Goal: Information Seeking & Learning: Find specific fact

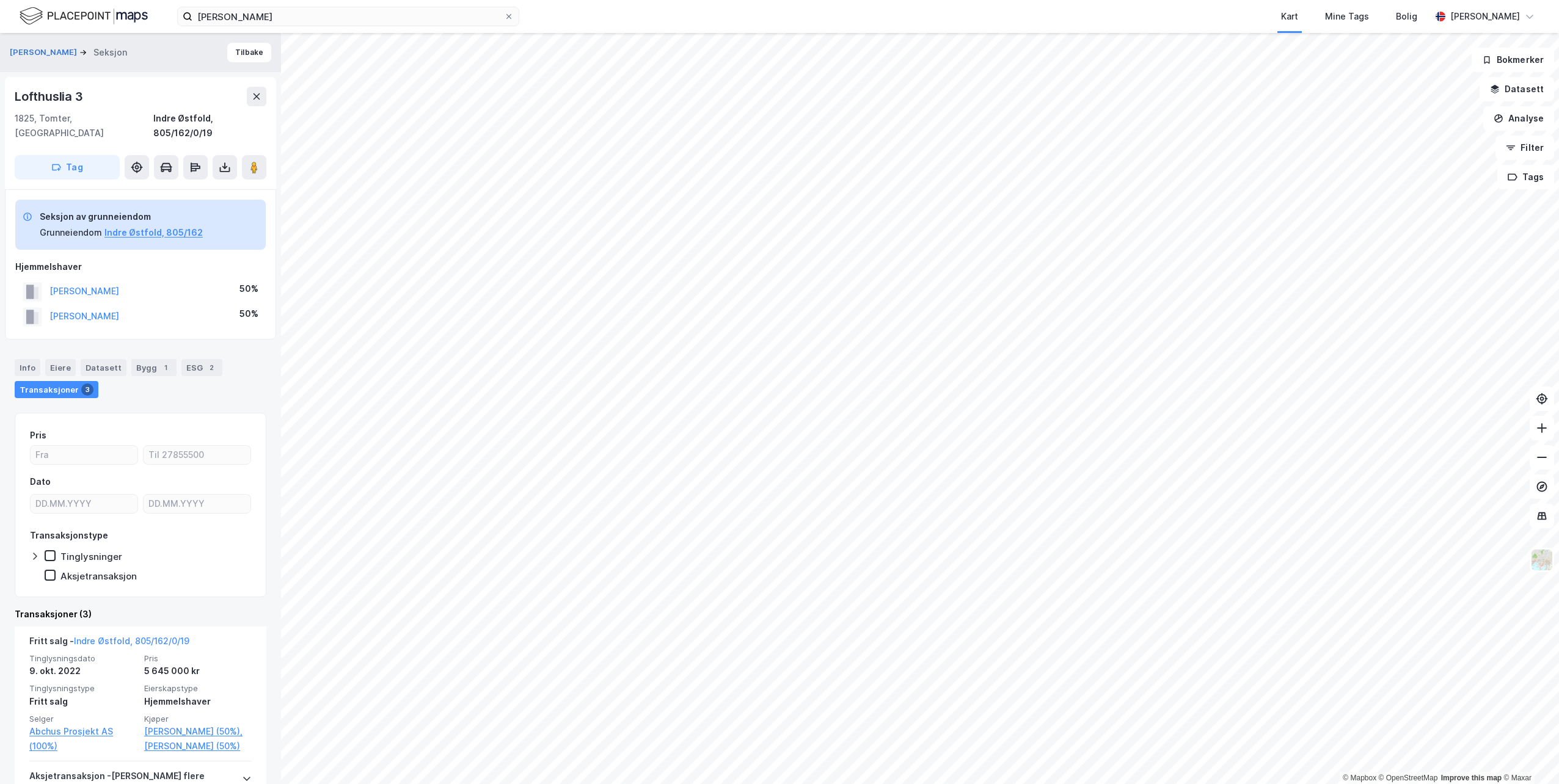
click at [507, 22] on label "[PERSON_NAME]" at bounding box center [348, 16] width 342 height 20
click at [504, 22] on input "[PERSON_NAME]" at bounding box center [348, 16] width 312 height 18
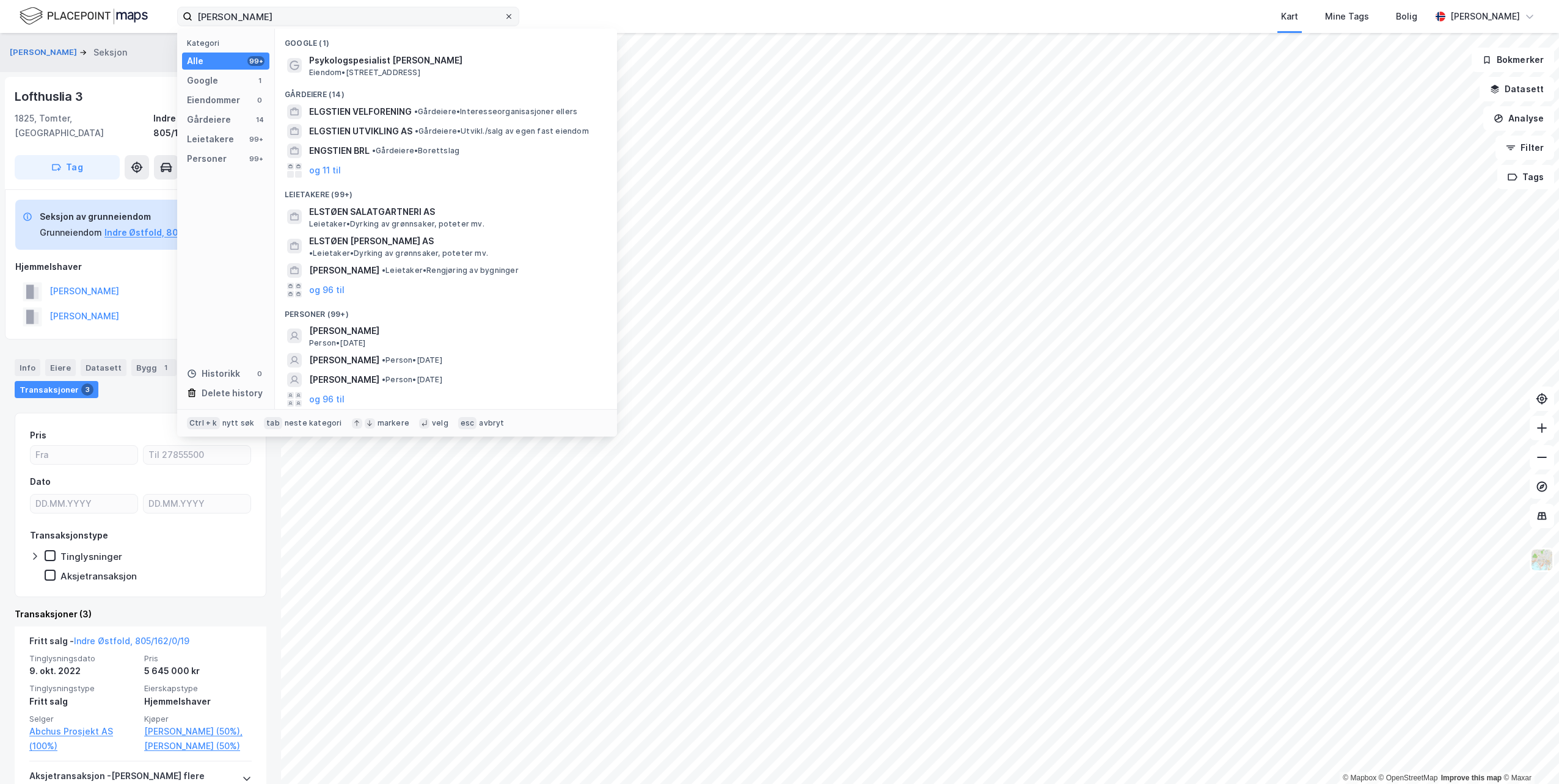
click at [511, 18] on icon at bounding box center [508, 16] width 7 height 7
click at [504, 18] on input "[PERSON_NAME]" at bounding box center [348, 16] width 312 height 18
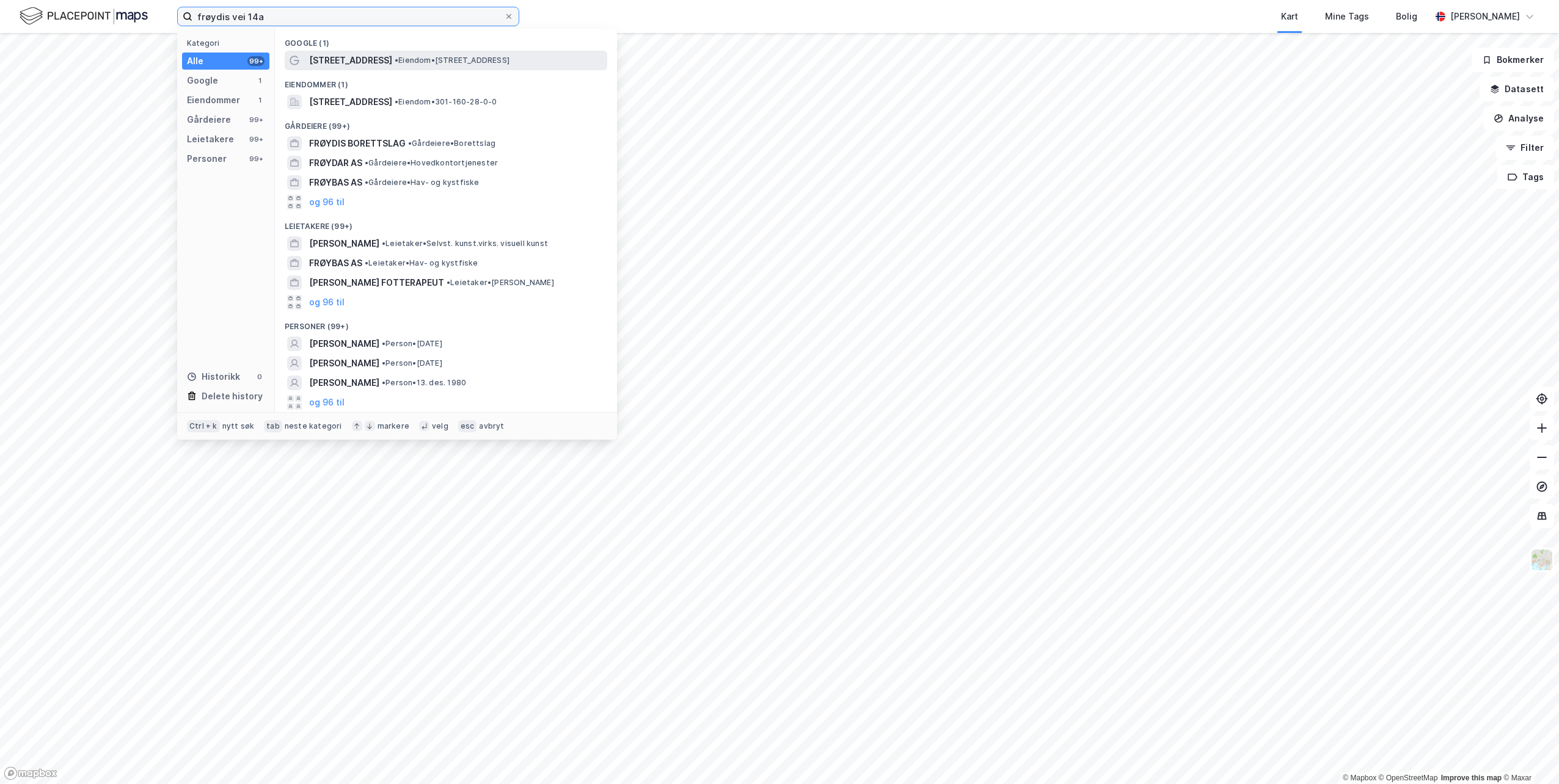
type input "frøydis vei 14a"
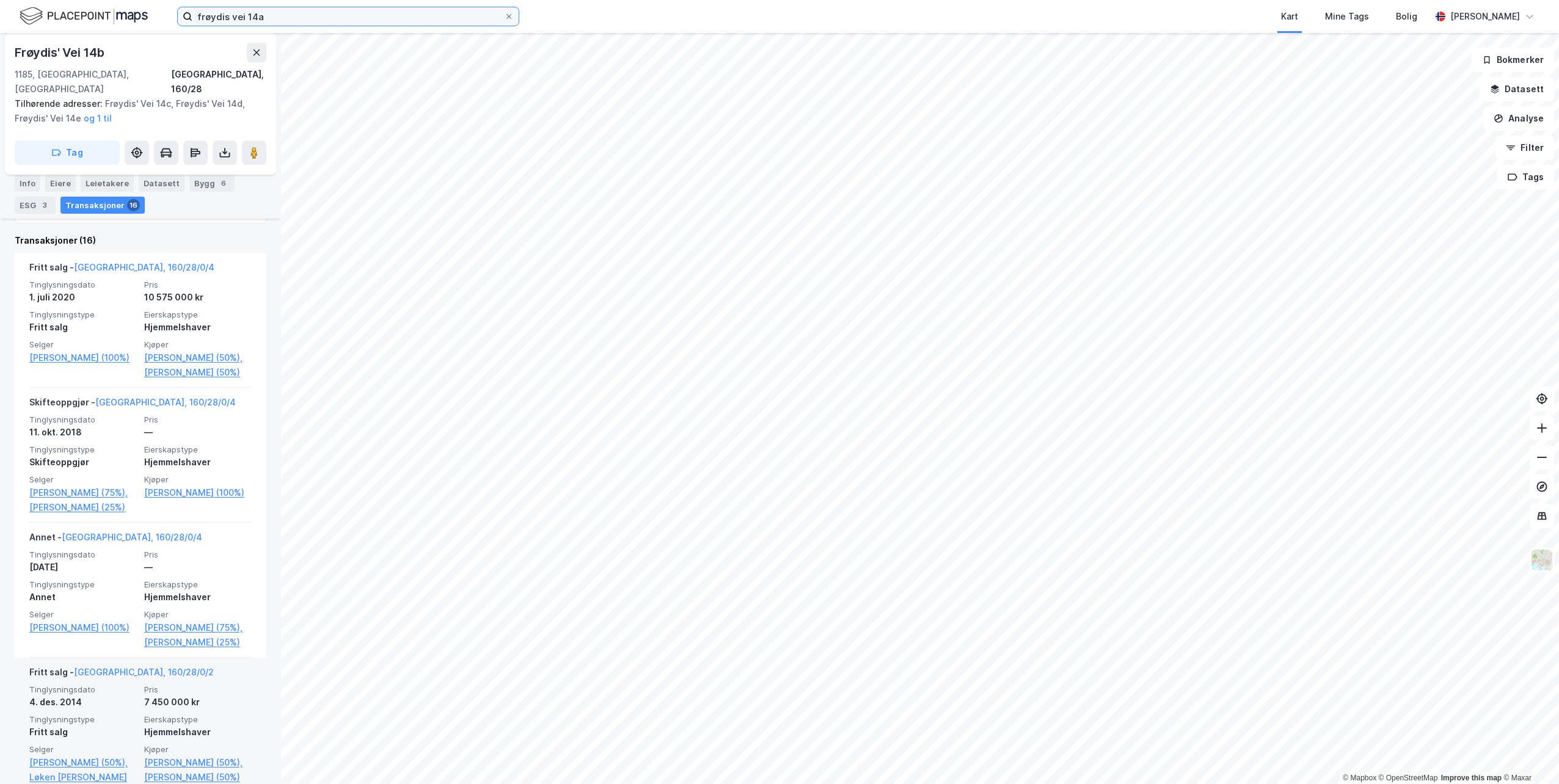
scroll to position [305, 0]
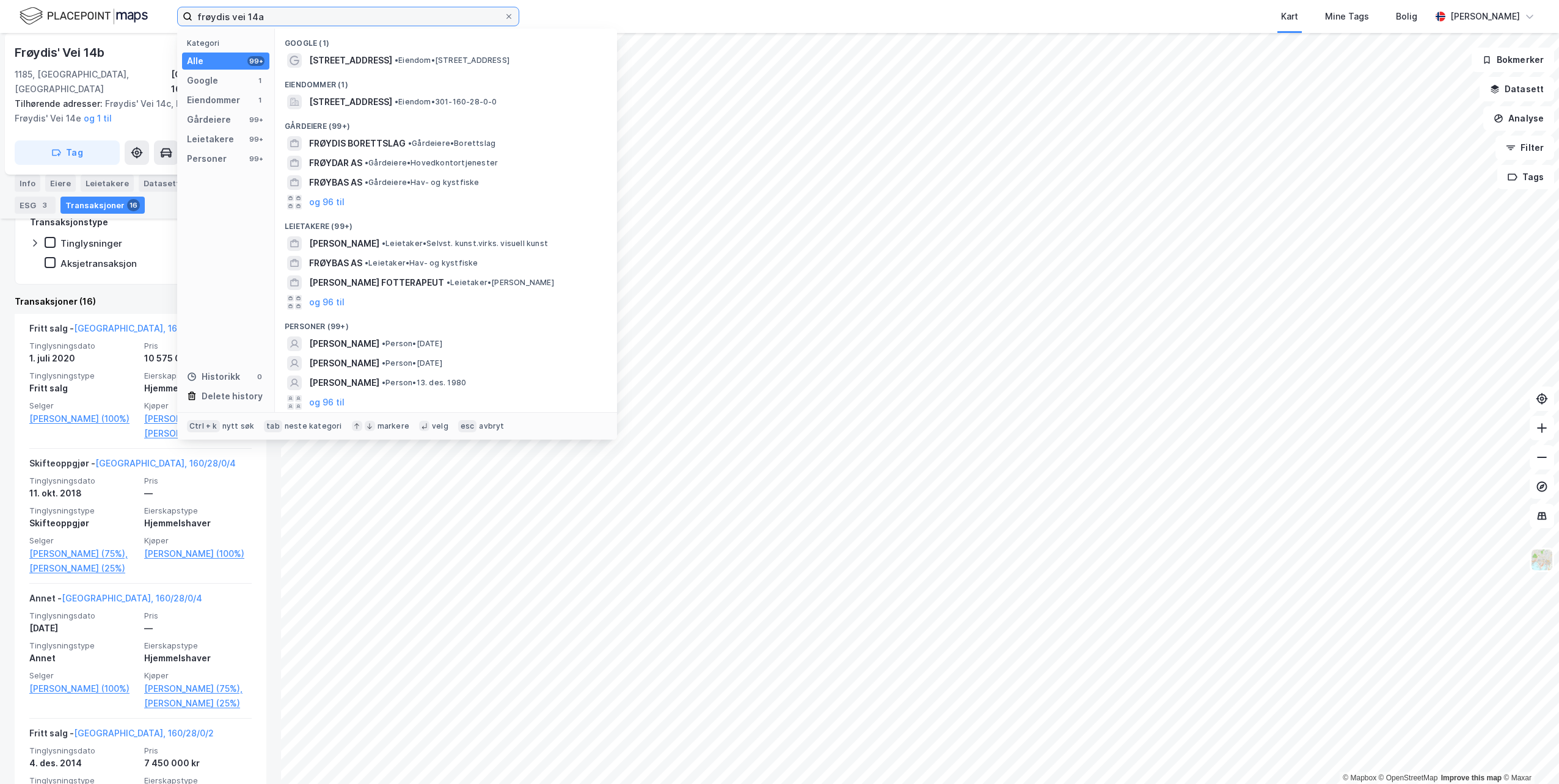
drag, startPoint x: 286, startPoint y: 14, endPoint x: 191, endPoint y: 14, distance: 95.0
click at [191, 14] on label "frøydis vei 14a" at bounding box center [348, 16] width 342 height 20
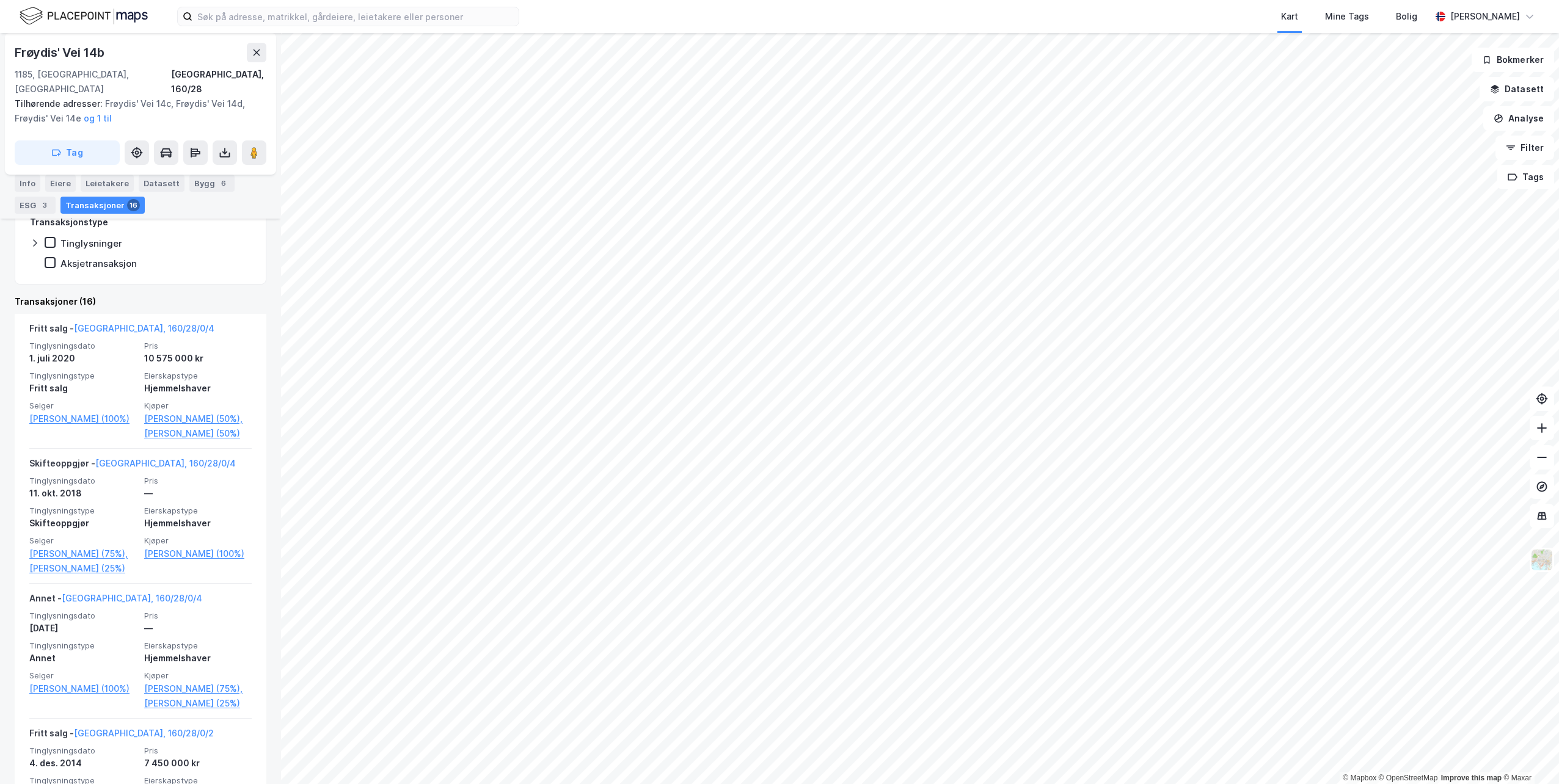
click at [537, 18] on div "Kart Mine Tags Bolig [PERSON_NAME]" at bounding box center [779, 16] width 1559 height 33
click at [457, 28] on div "Kart Mine Tags Bolig [PERSON_NAME]" at bounding box center [779, 16] width 1559 height 33
click at [458, 21] on input at bounding box center [355, 16] width 326 height 18
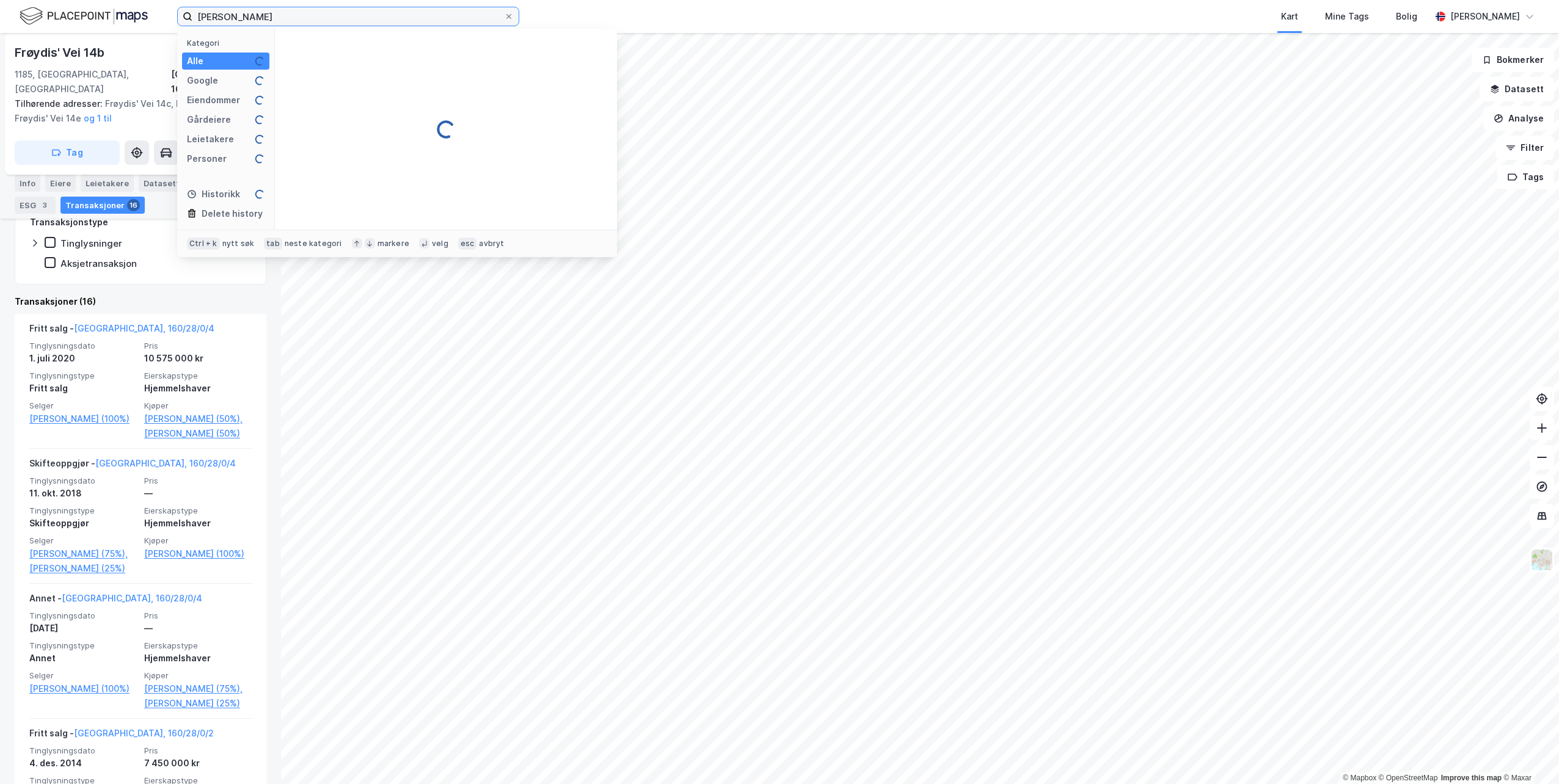
type input "[PERSON_NAME]"
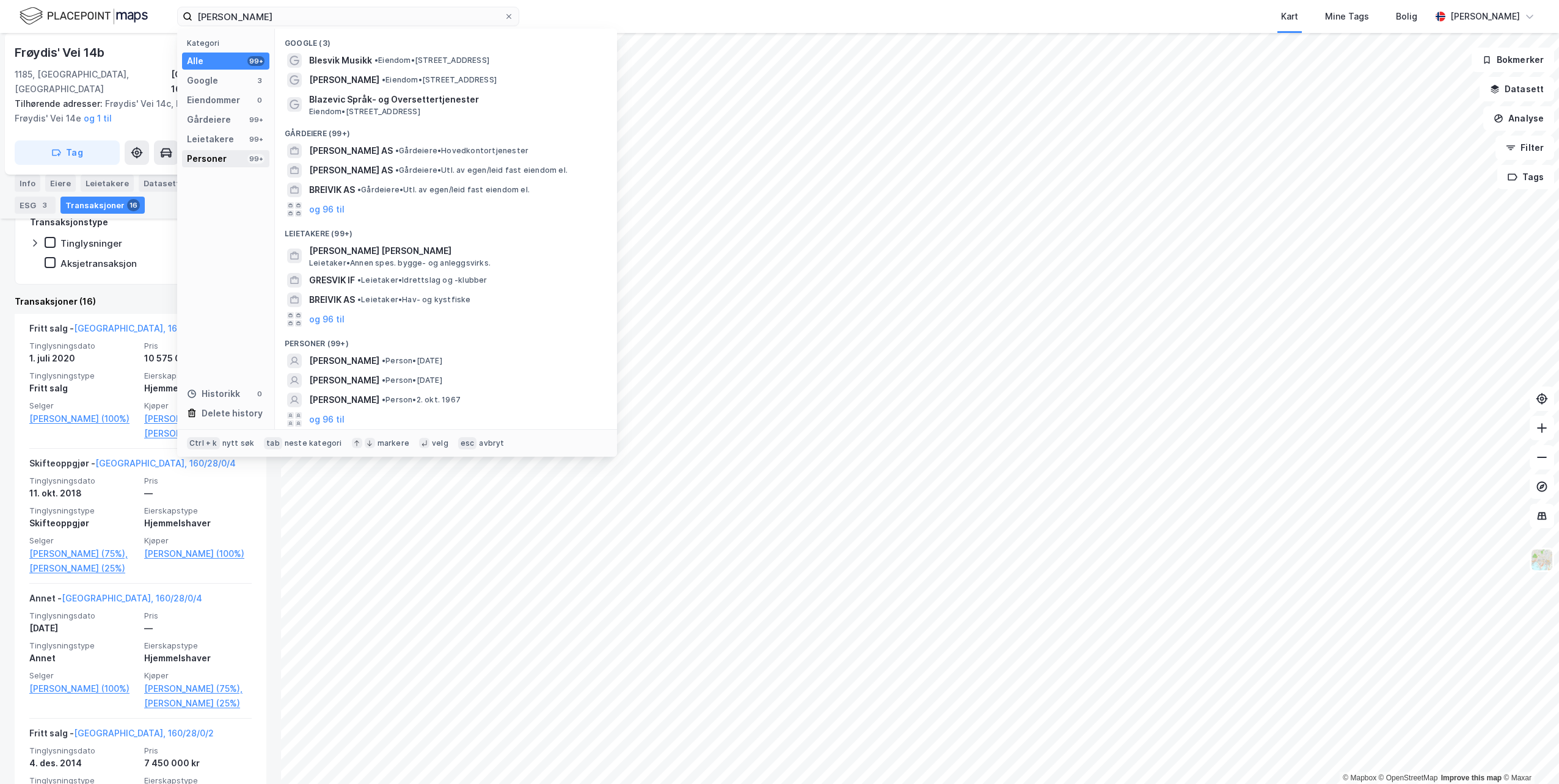
click at [219, 158] on div "Personer" at bounding box center [207, 159] width 39 height 14
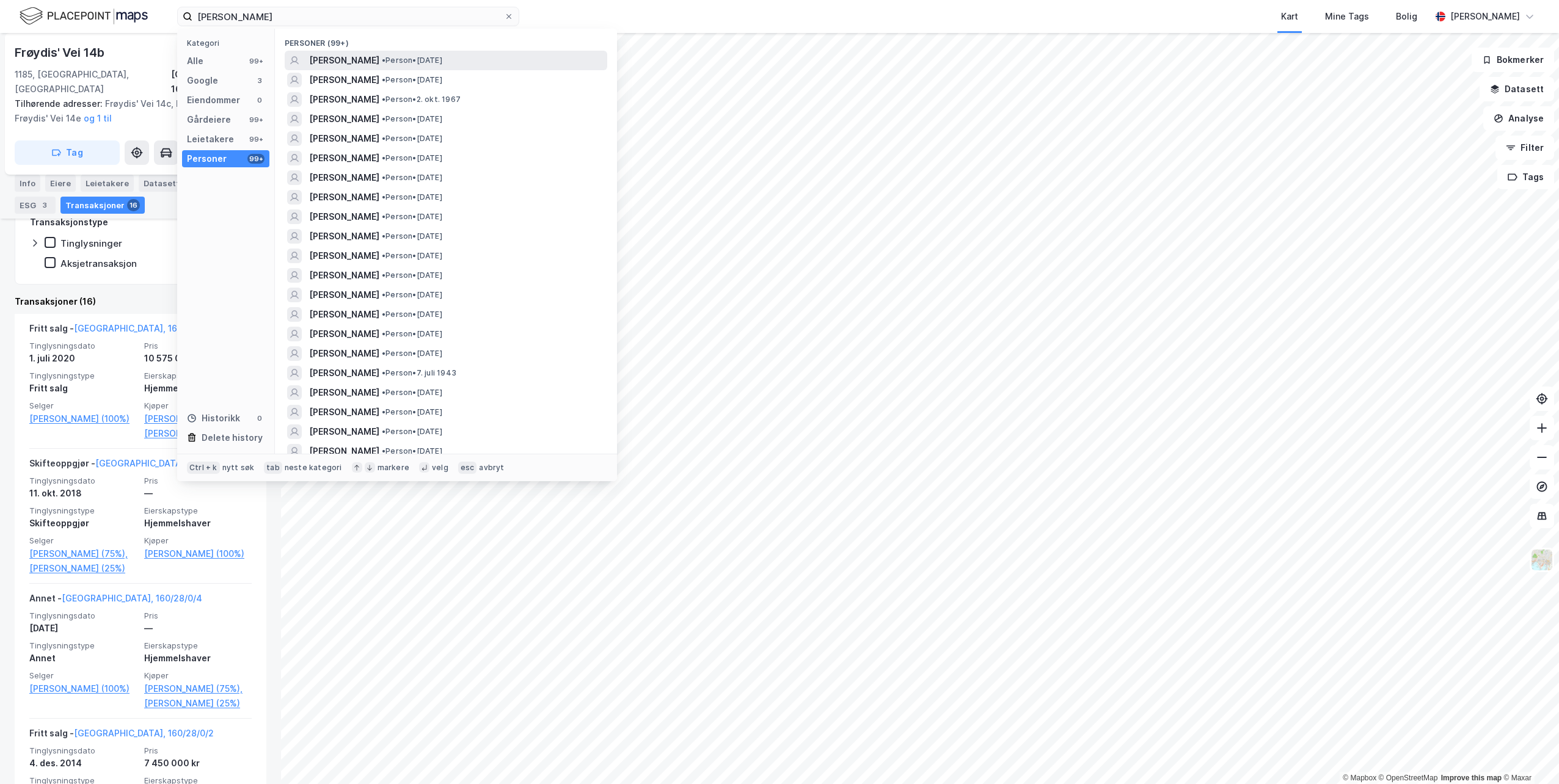
click at [372, 65] on span "[PERSON_NAME]" at bounding box center [344, 60] width 70 height 14
